Goal: Task Accomplishment & Management: Complete application form

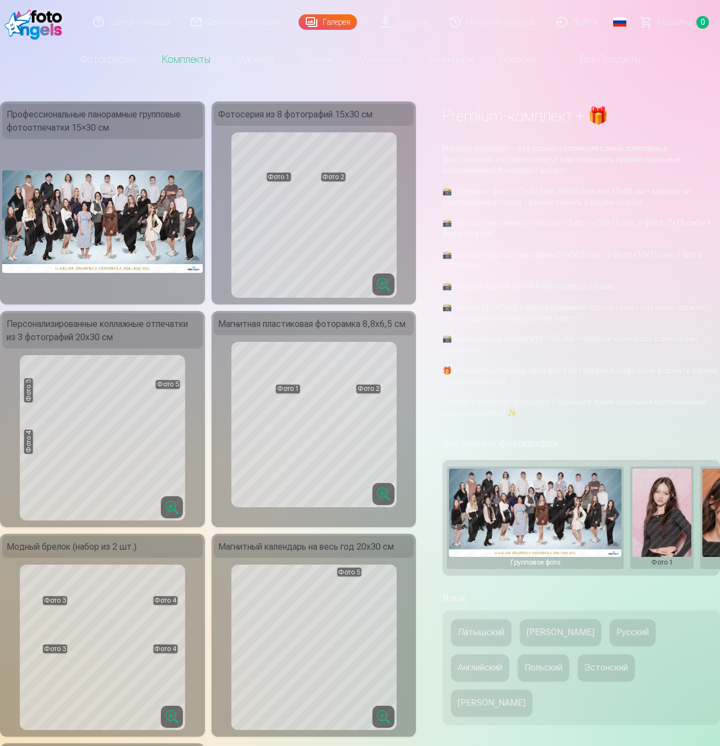
click at [581, 22] on link "Выйти" at bounding box center [578, 22] width 62 height 44
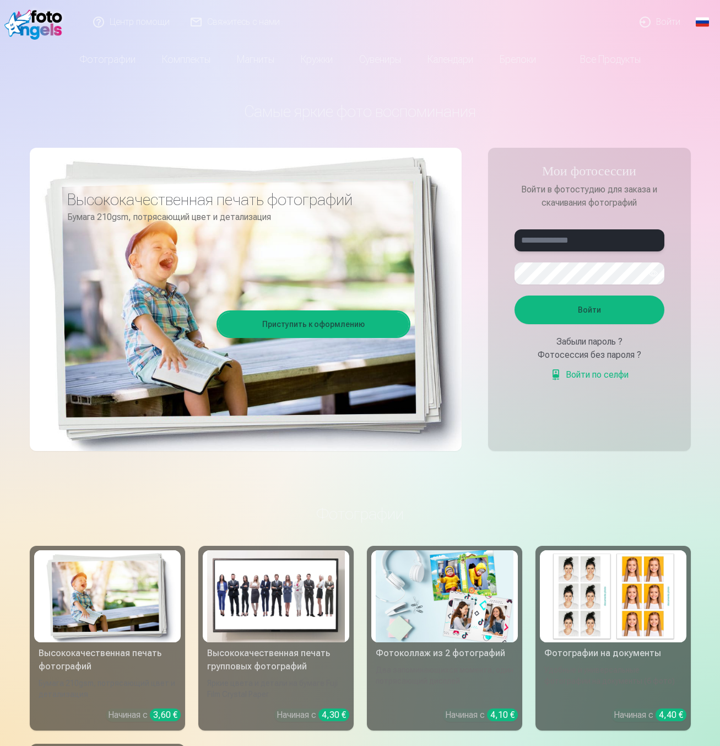
type input "**********"
click at [596, 374] on link "Войти по селфи" at bounding box center [590, 374] width 78 height 13
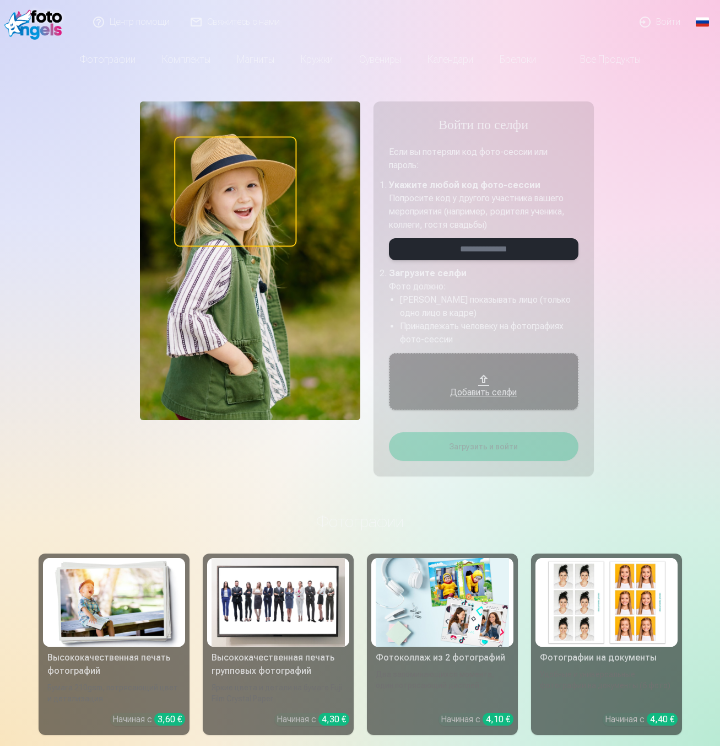
click at [492, 258] on input "email" at bounding box center [484, 249] width 190 height 22
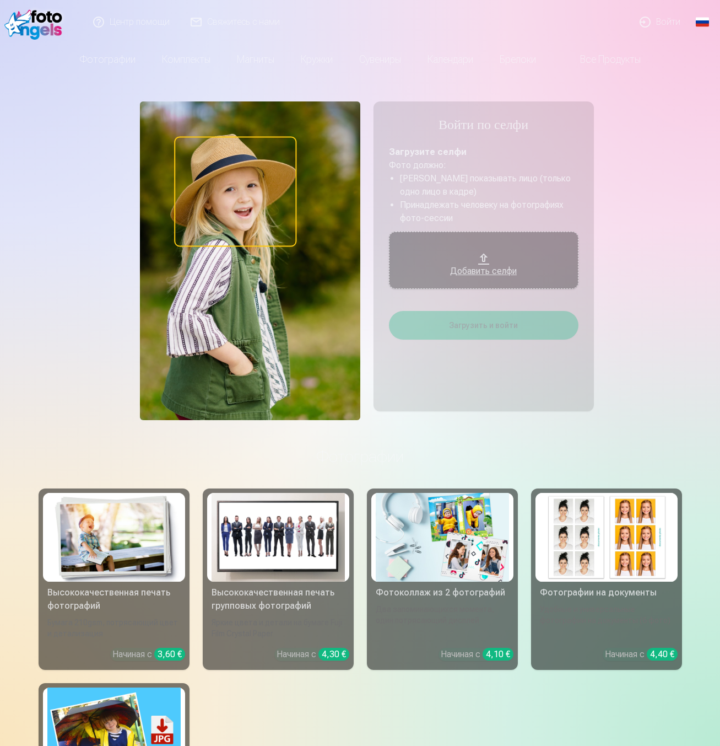
click at [492, 255] on button "Добавить селфи" at bounding box center [484, 259] width 190 height 57
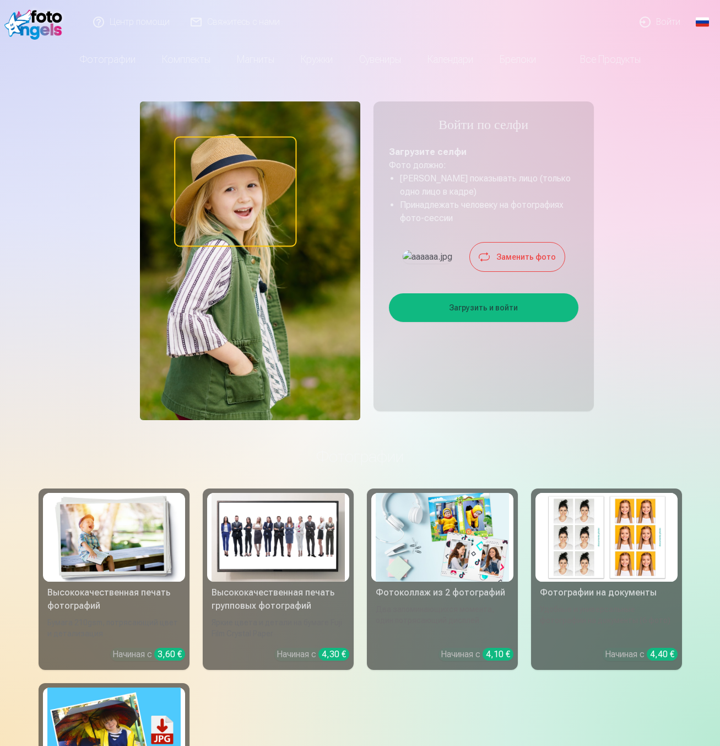
click at [488, 322] on button "Загрузить и войти" at bounding box center [484, 307] width 190 height 29
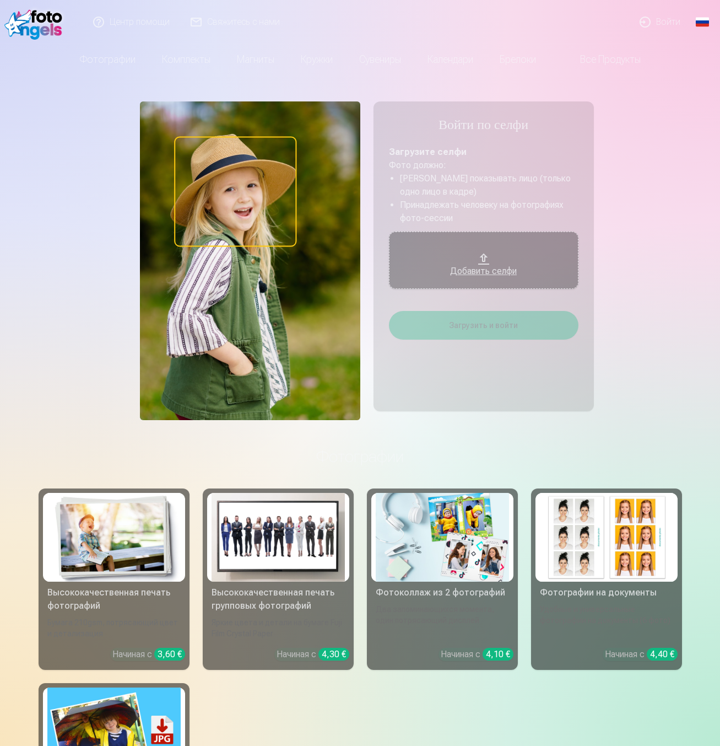
click at [51, 23] on img at bounding box center [35, 21] width 63 height 35
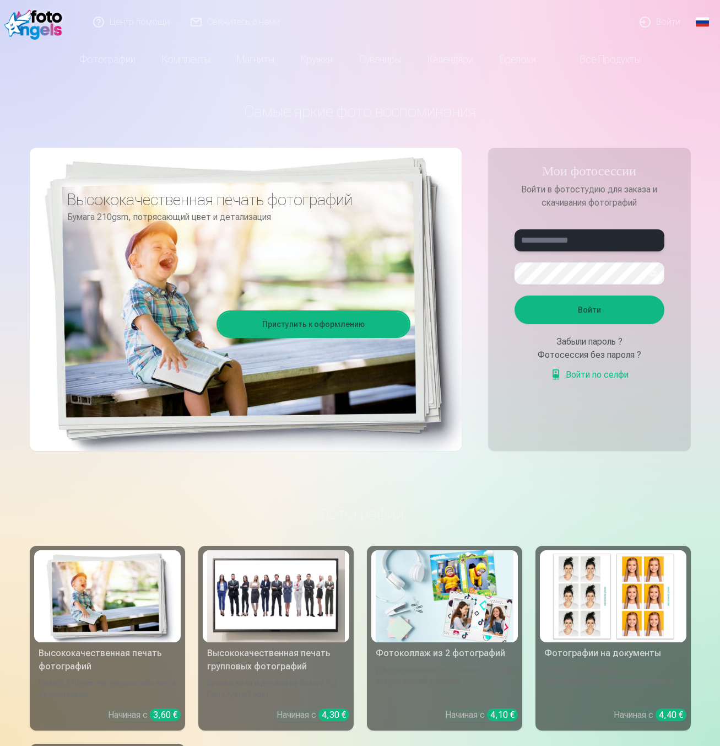
type input "**********"
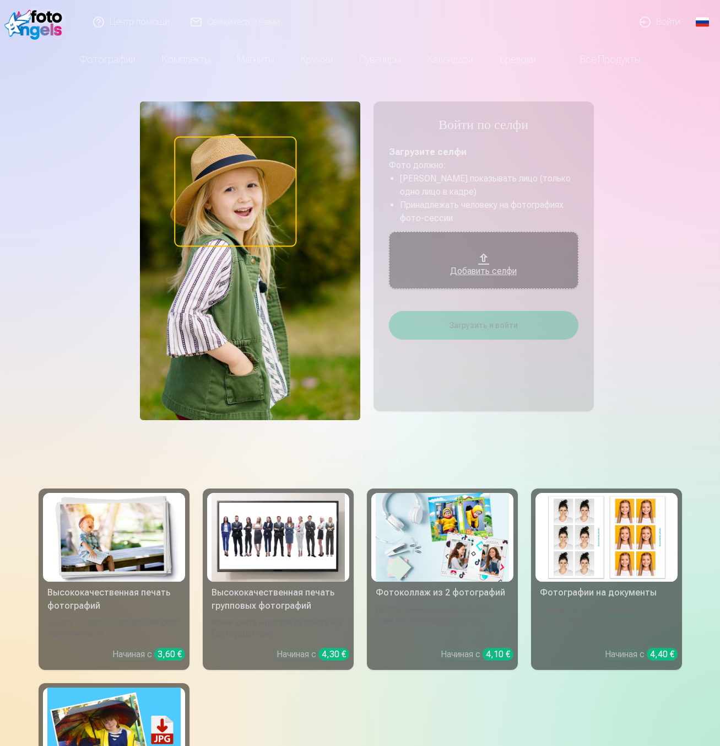
click at [503, 274] on div "Добавить селфи" at bounding box center [484, 271] width 168 height 13
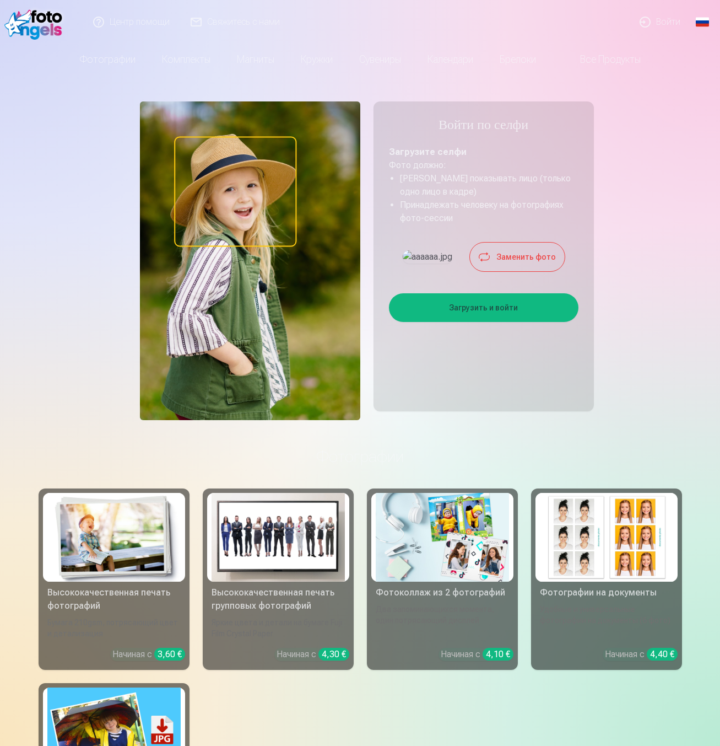
click at [544, 322] on button "Загрузить и войти" at bounding box center [484, 307] width 190 height 29
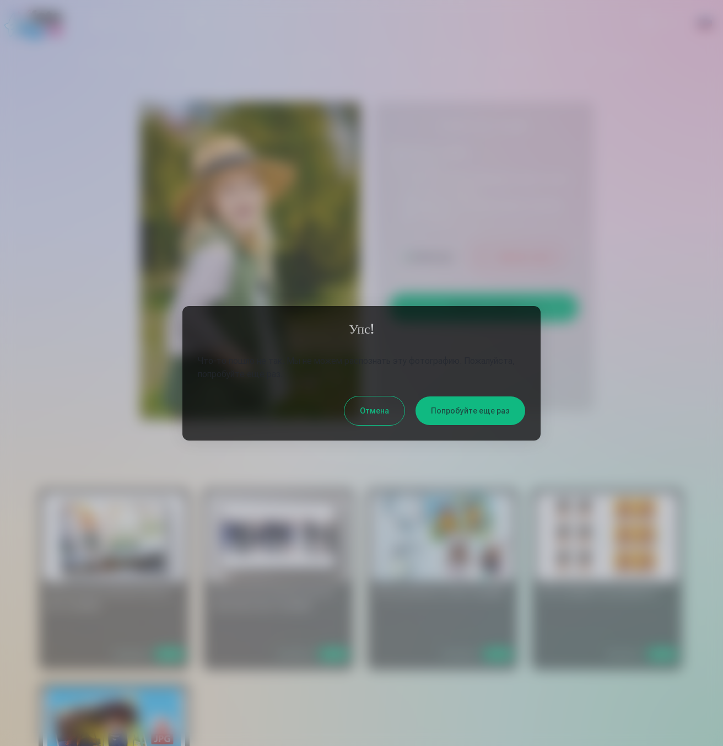
click at [384, 406] on button "Отмена" at bounding box center [374, 410] width 60 height 29
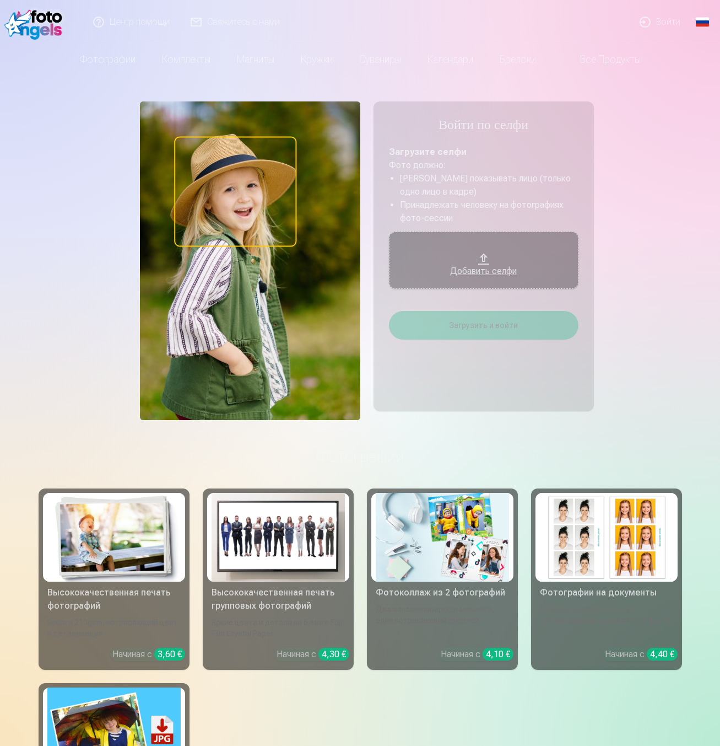
click at [484, 240] on button "Добавить селфи" at bounding box center [484, 259] width 190 height 57
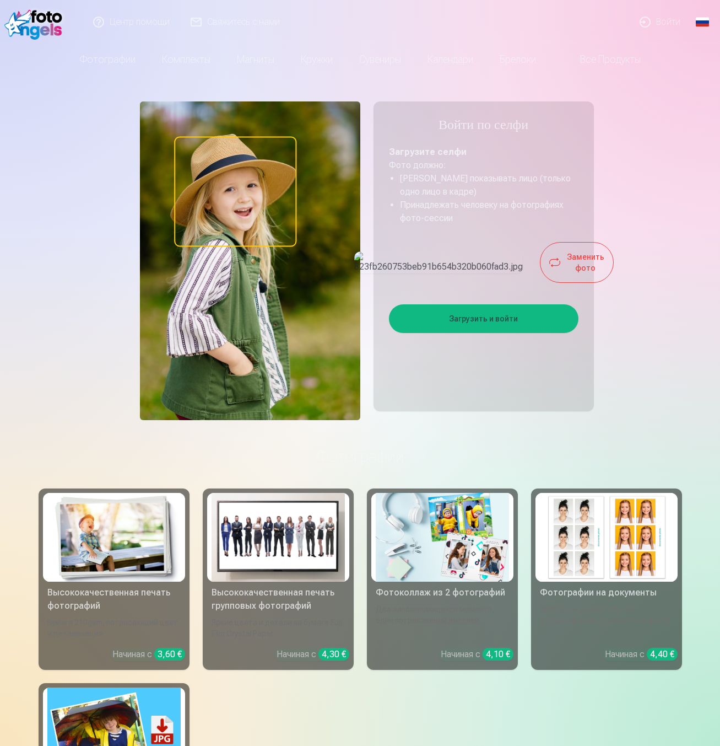
click at [508, 333] on button "Загрузить и войти" at bounding box center [484, 318] width 190 height 29
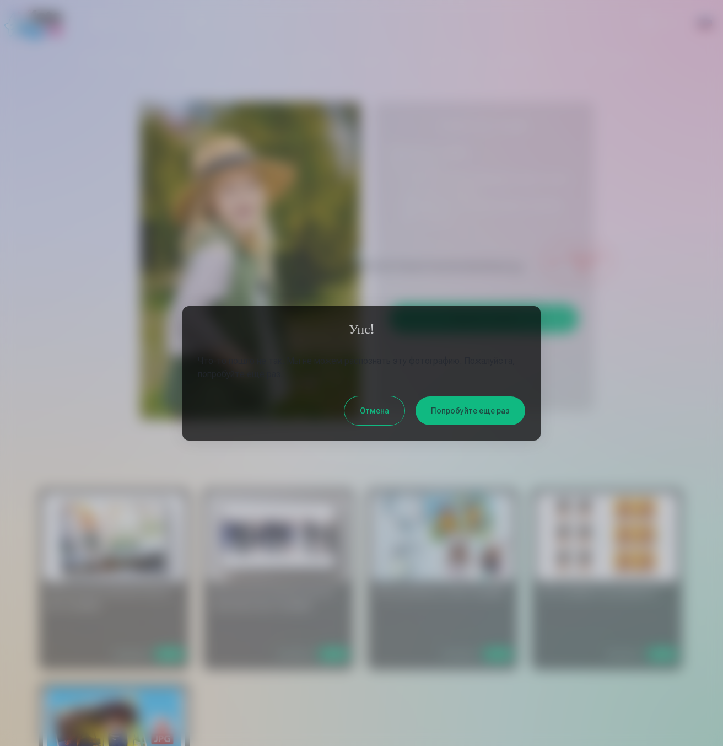
click at [467, 417] on button "Попробуйте еще раз" at bounding box center [471, 410] width 110 height 29
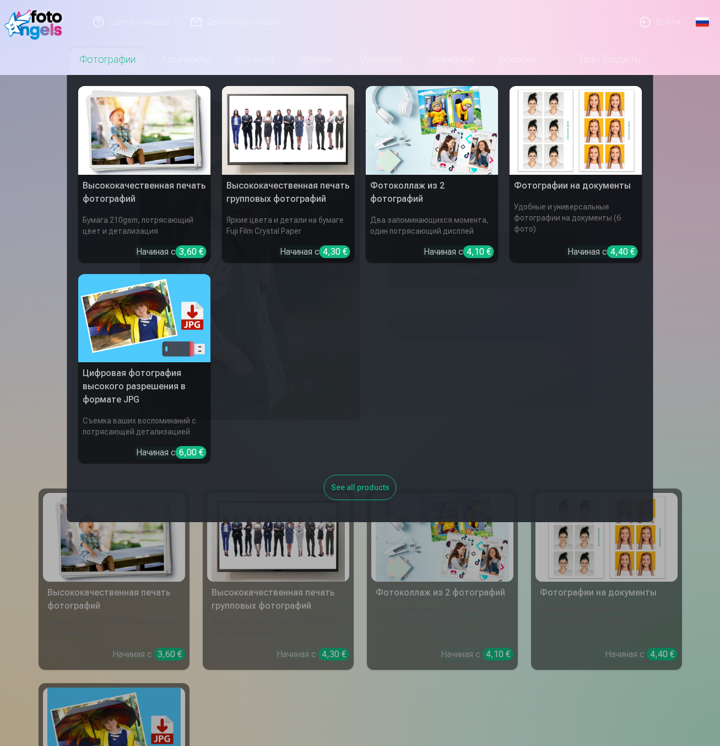
click at [97, 56] on link "Фотографии" at bounding box center [108, 59] width 82 height 31
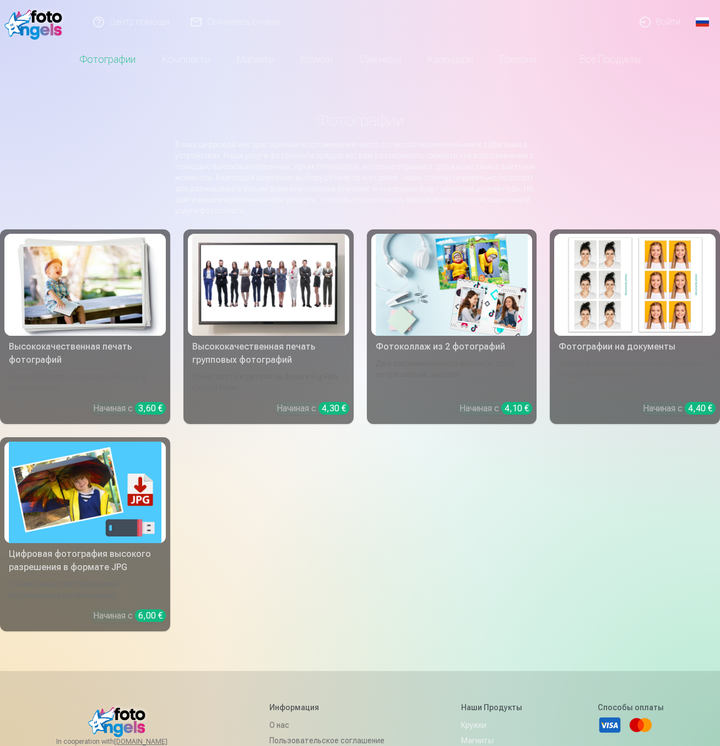
click at [47, 29] on img at bounding box center [35, 21] width 63 height 35
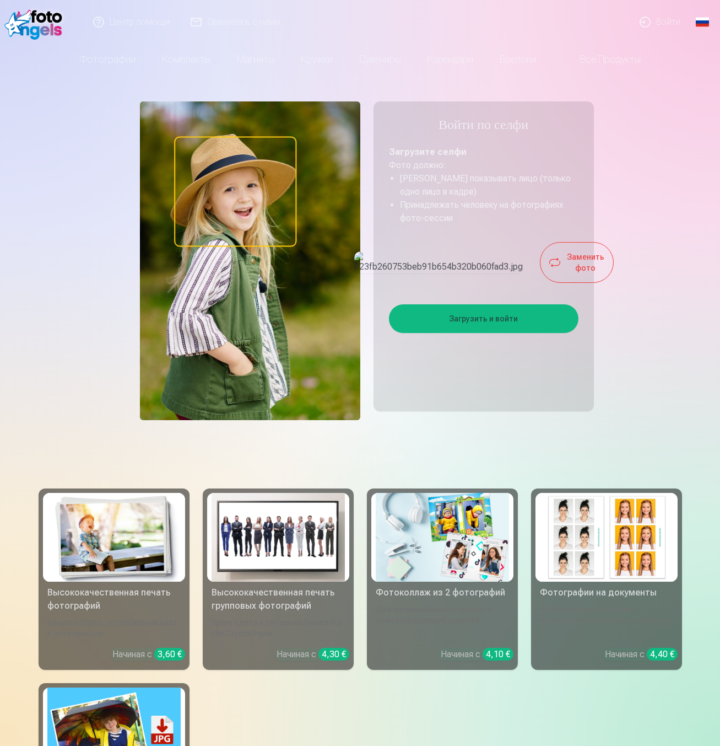
click at [510, 330] on button "Загрузить и войти" at bounding box center [484, 318] width 190 height 29
click at [481, 333] on button "Загрузить и войти" at bounding box center [484, 318] width 190 height 29
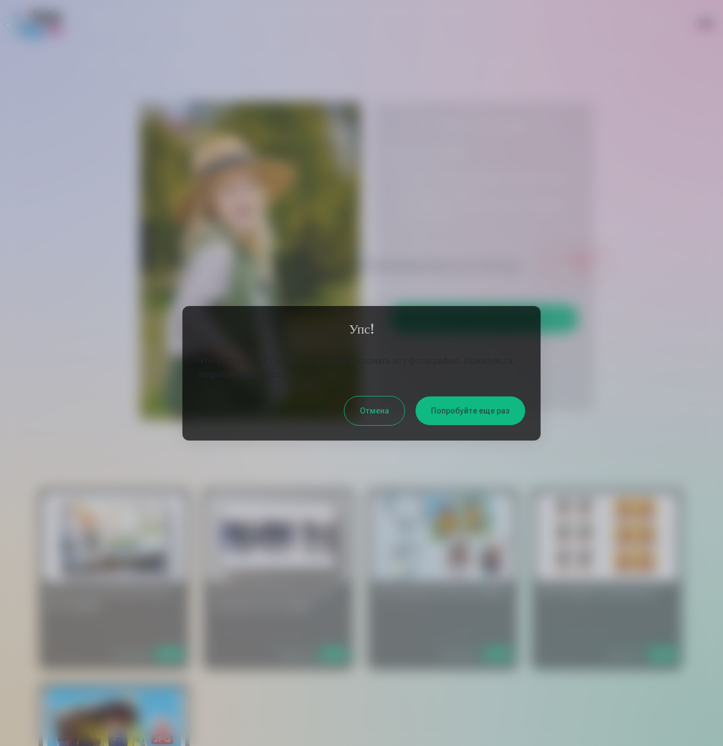
click at [289, 102] on div at bounding box center [361, 373] width 723 height 746
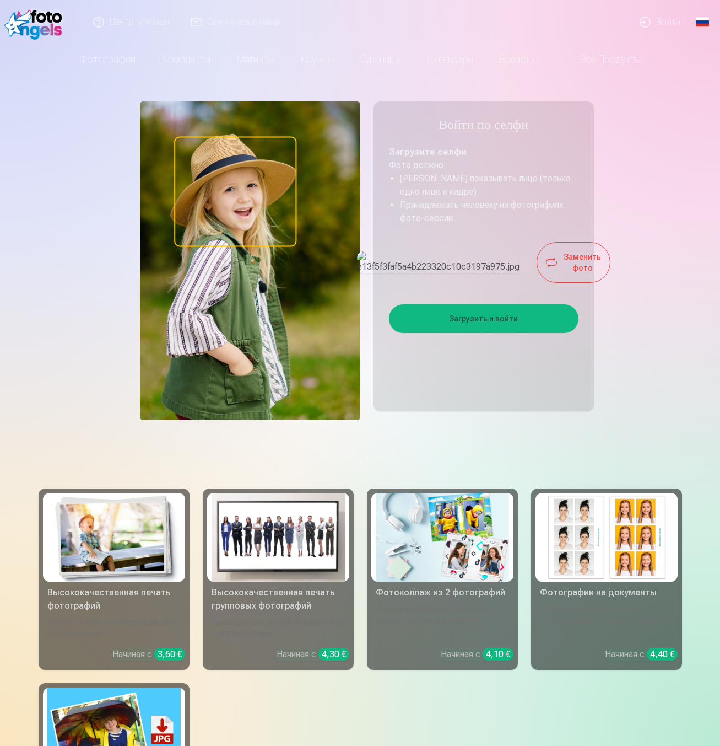
click at [54, 25] on img at bounding box center [35, 21] width 63 height 35
